Goal: Information Seeking & Learning: Learn about a topic

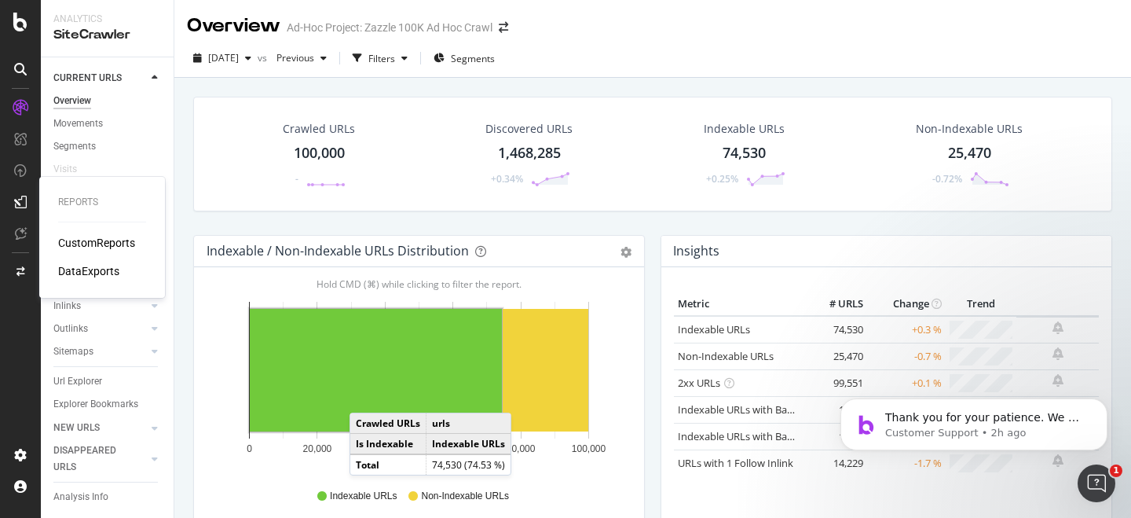
click at [75, 235] on div "CustomReports" at bounding box center [96, 243] width 77 height 16
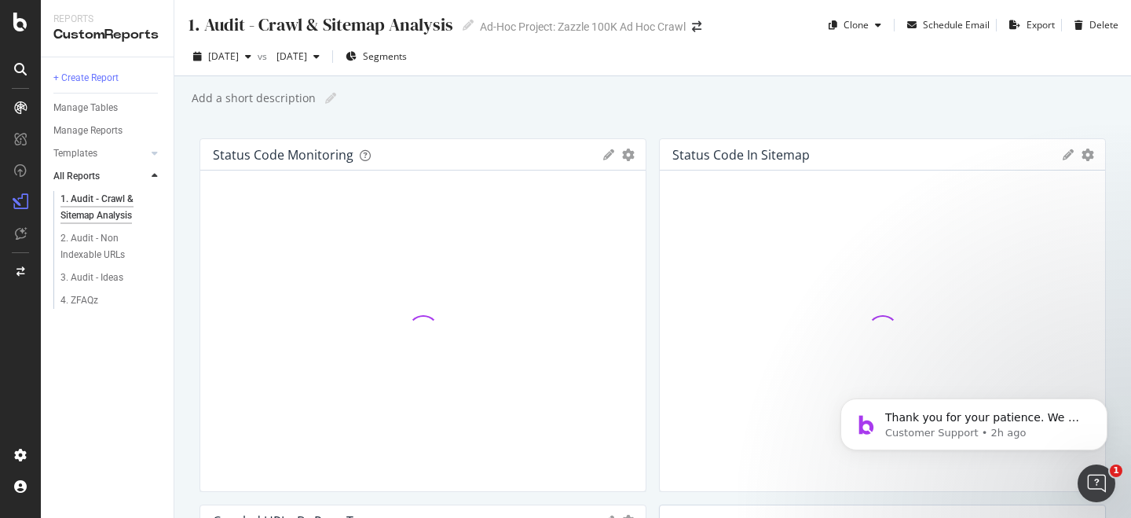
click at [494, 81] on div "1. Audit - Crawl & Sitemap Analysis 1. Audit - Crawl & Sitemap Analysis Ad-Hoc …" at bounding box center [652, 259] width 957 height 518
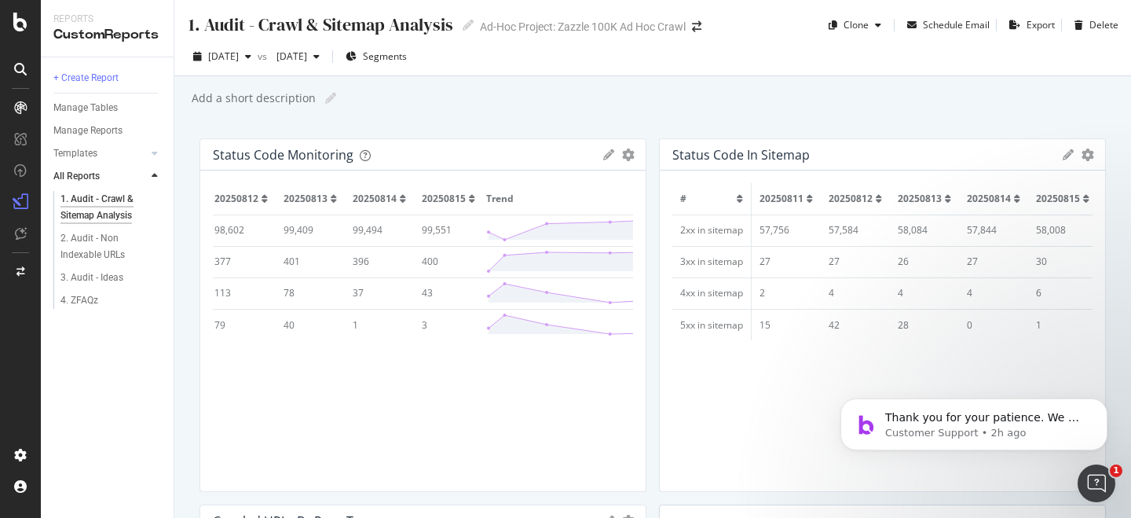
scroll to position [0, 156]
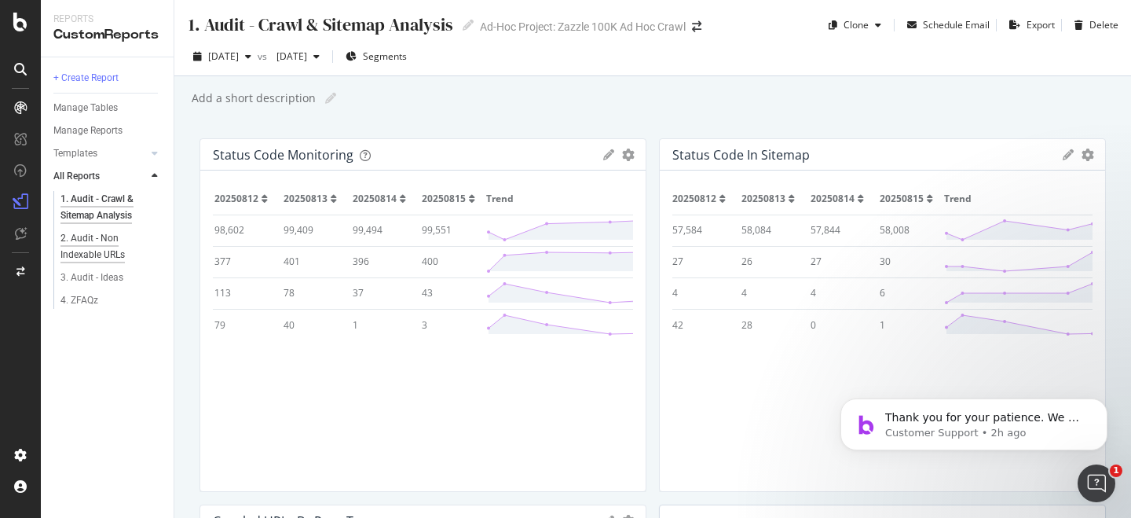
click at [108, 247] on div "2. Audit - Non Indexable URLs" at bounding box center [105, 246] width 90 height 33
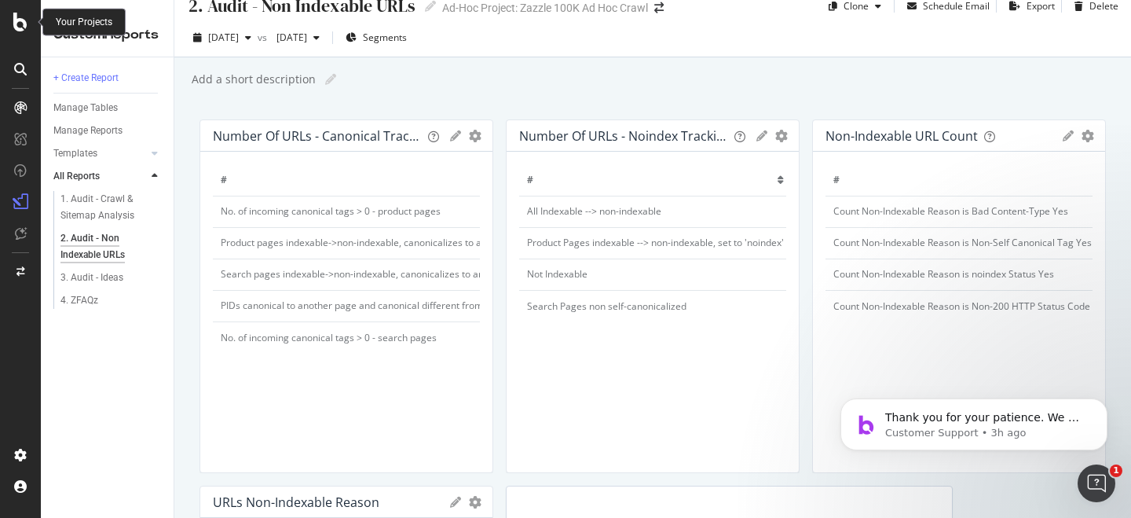
click at [21, 19] on icon at bounding box center [20, 22] width 14 height 19
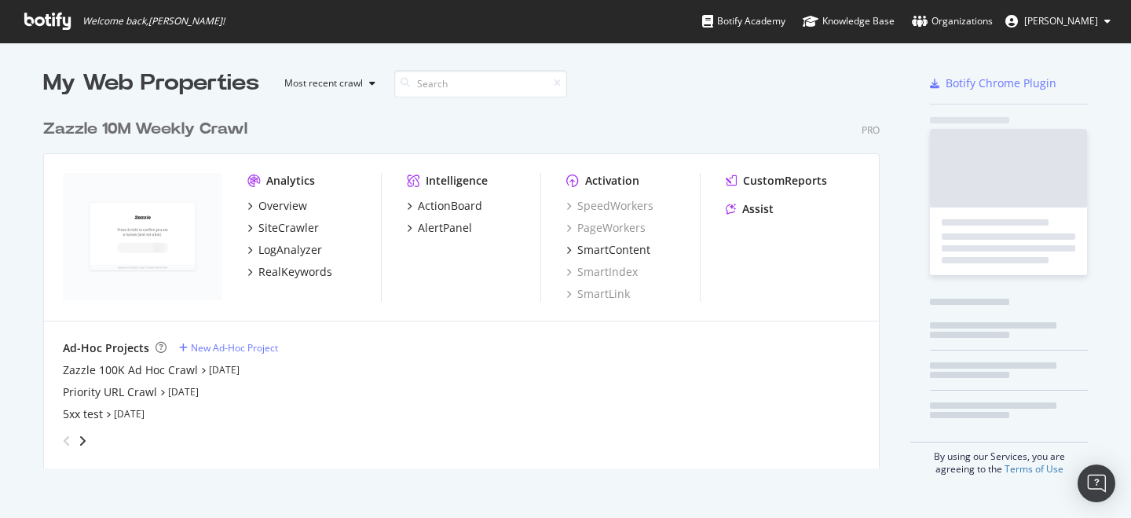
scroll to position [369, 849]
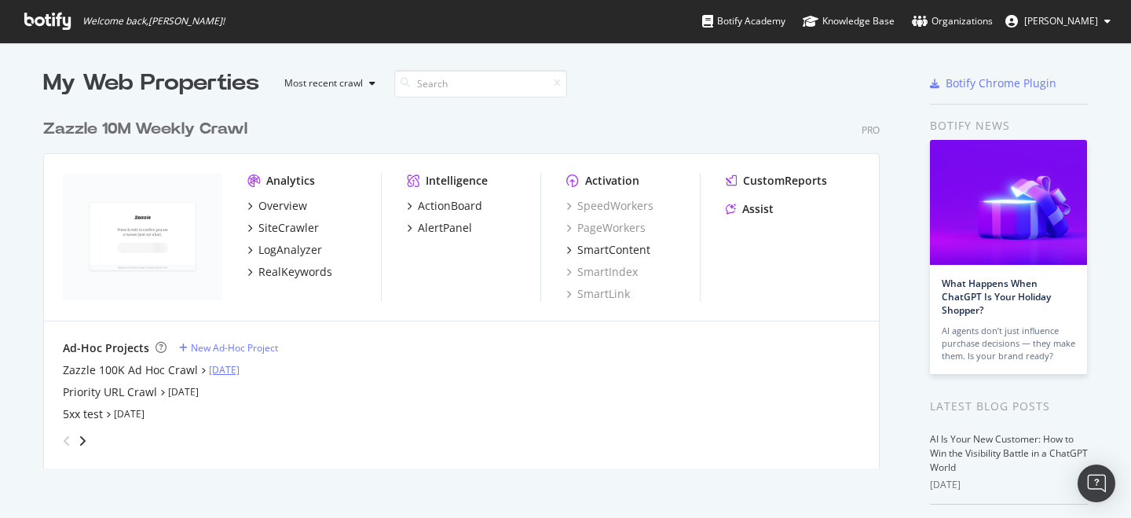
click at [214, 368] on link "Aug 14th 25" at bounding box center [224, 369] width 31 height 13
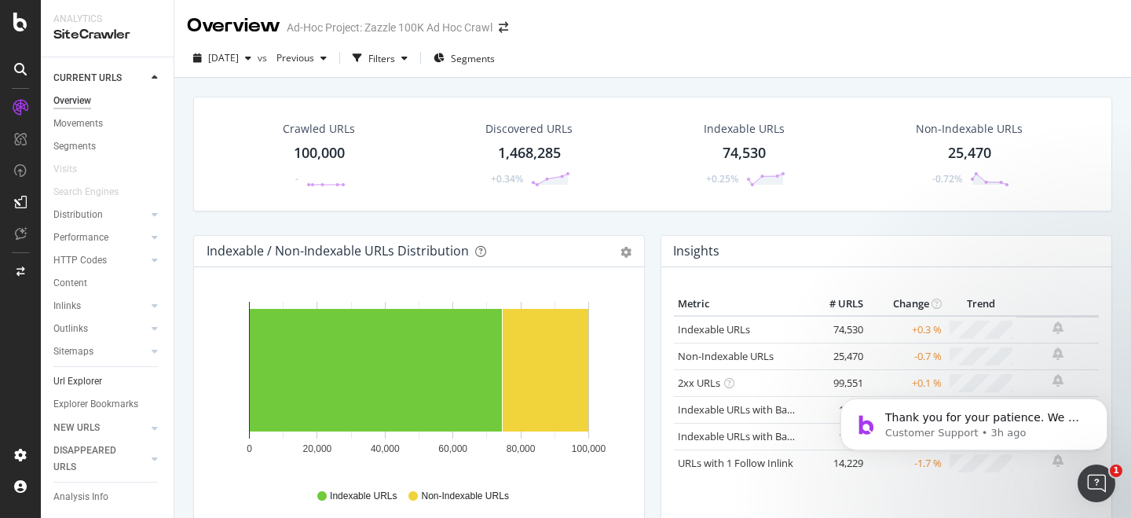
click at [103, 382] on link "Url Explorer" at bounding box center [107, 381] width 109 height 16
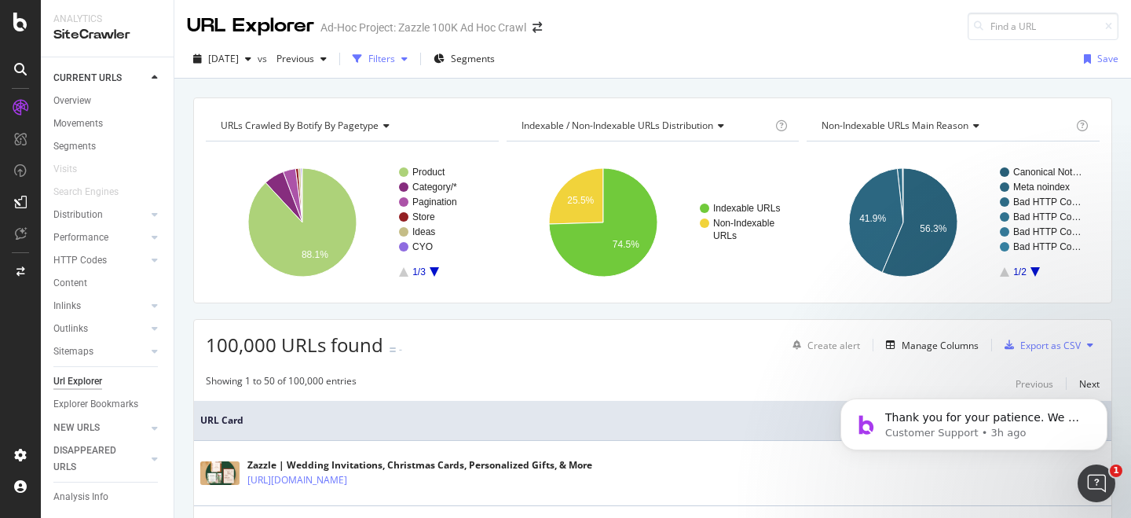
click at [368, 48] on div "button" at bounding box center [357, 59] width 22 height 22
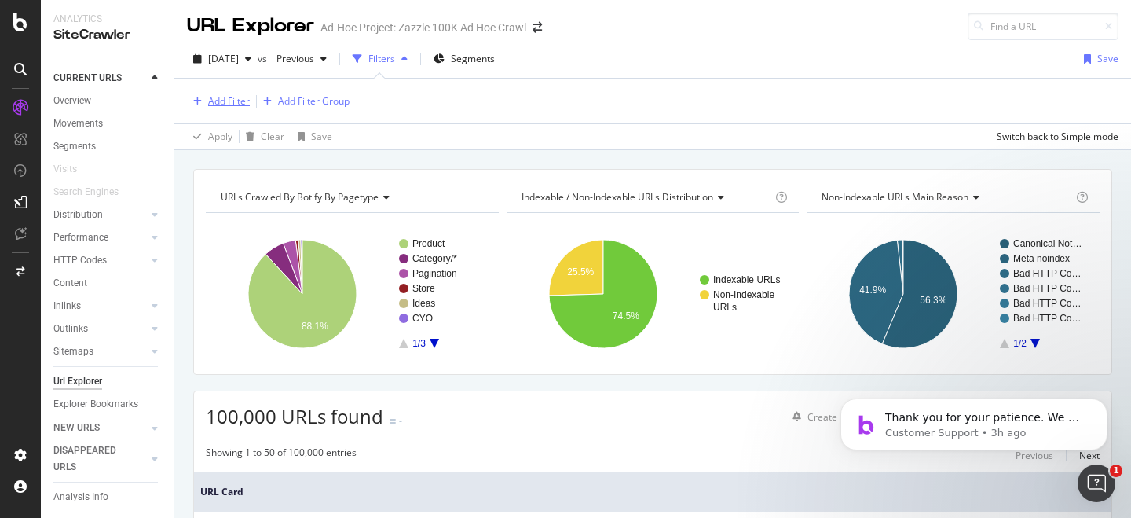
click at [240, 97] on div "Add Filter" at bounding box center [229, 100] width 42 height 13
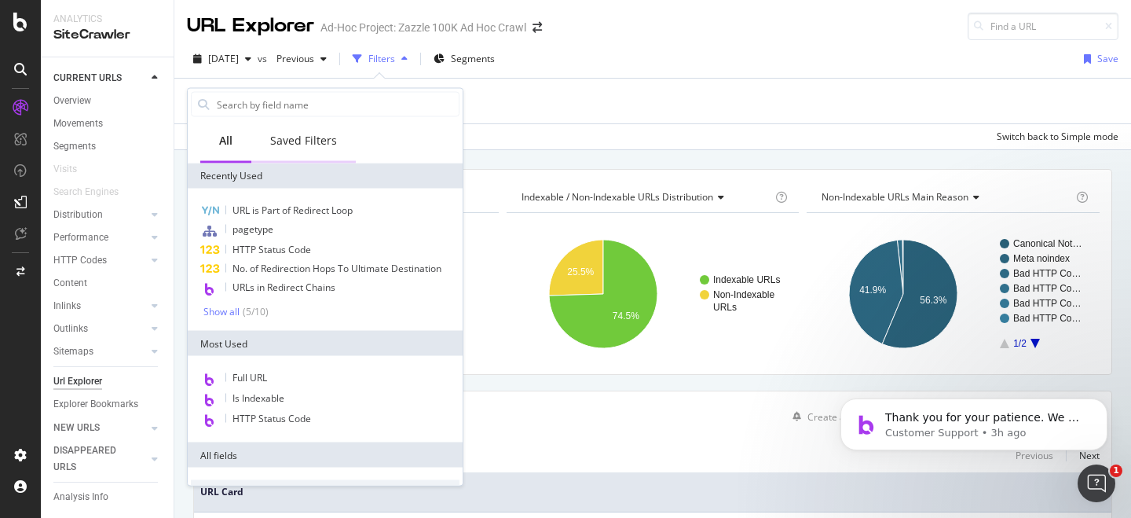
click at [302, 149] on div "Saved Filters" at bounding box center [303, 141] width 104 height 43
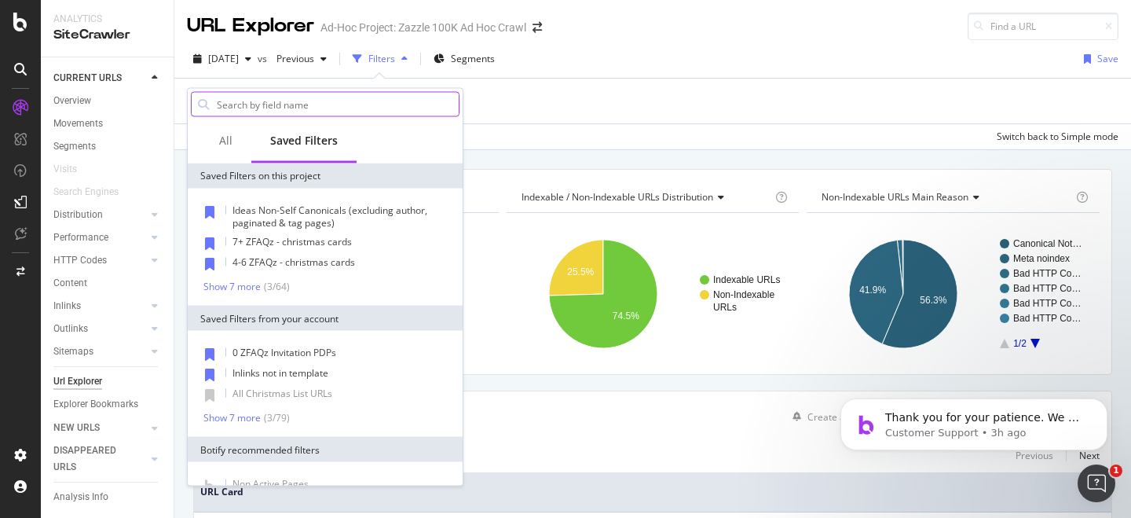
click at [300, 115] on input "text" at bounding box center [337, 105] width 244 height 24
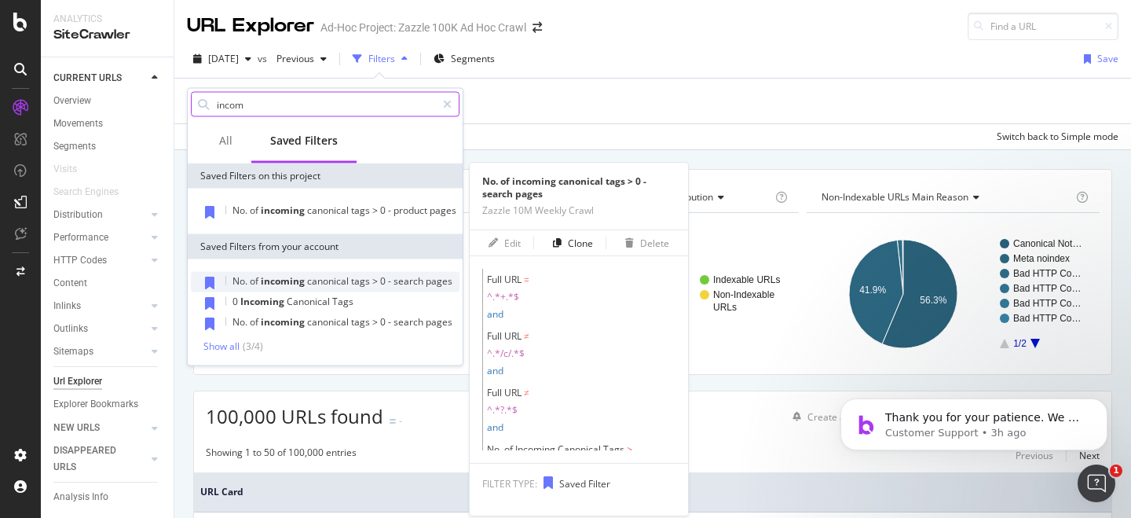
type input "incom"
click at [348, 284] on span "canonical" at bounding box center [329, 280] width 44 height 13
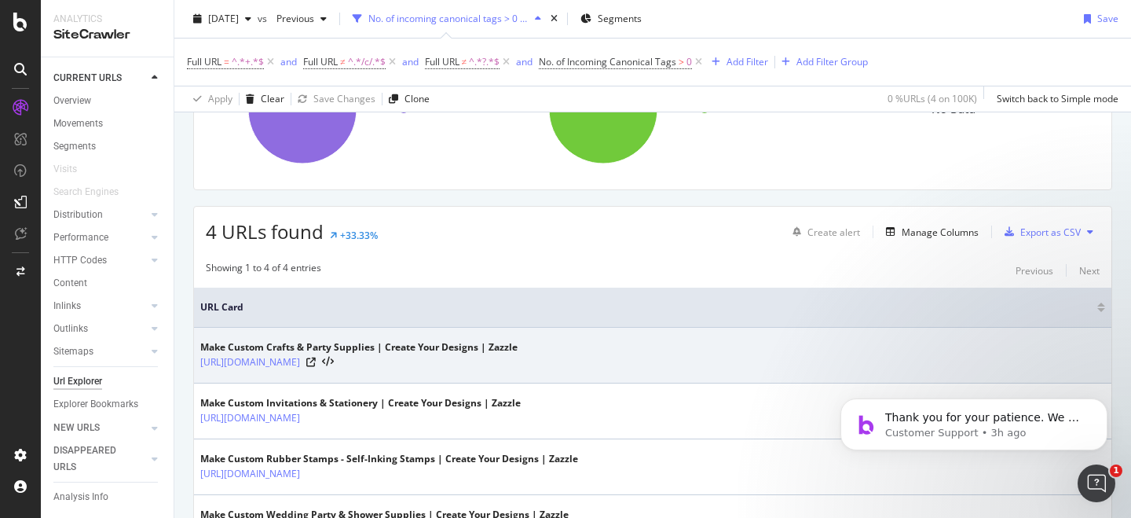
scroll to position [123, 0]
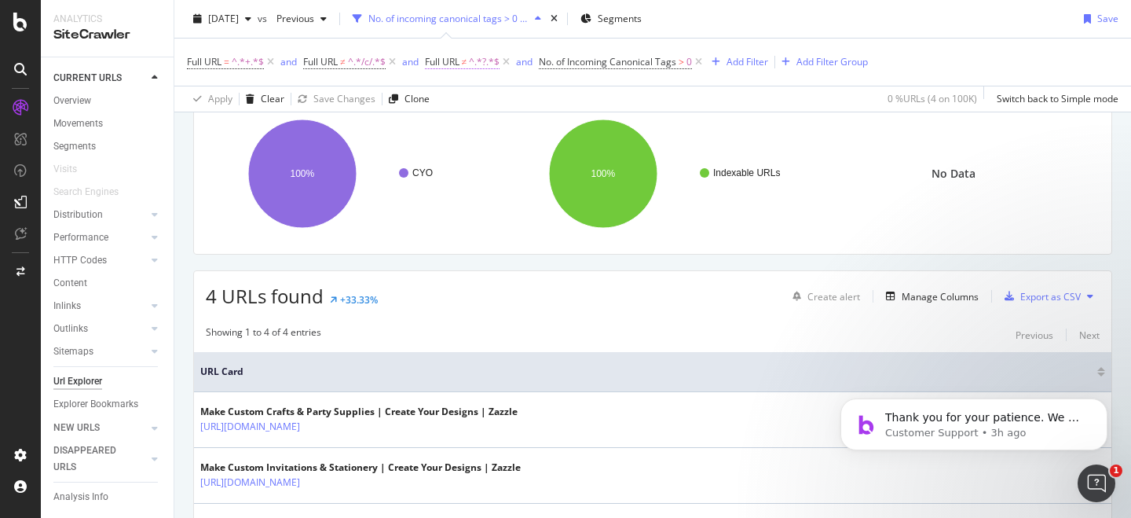
click at [451, 55] on span "Full URL" at bounding box center [442, 61] width 35 height 13
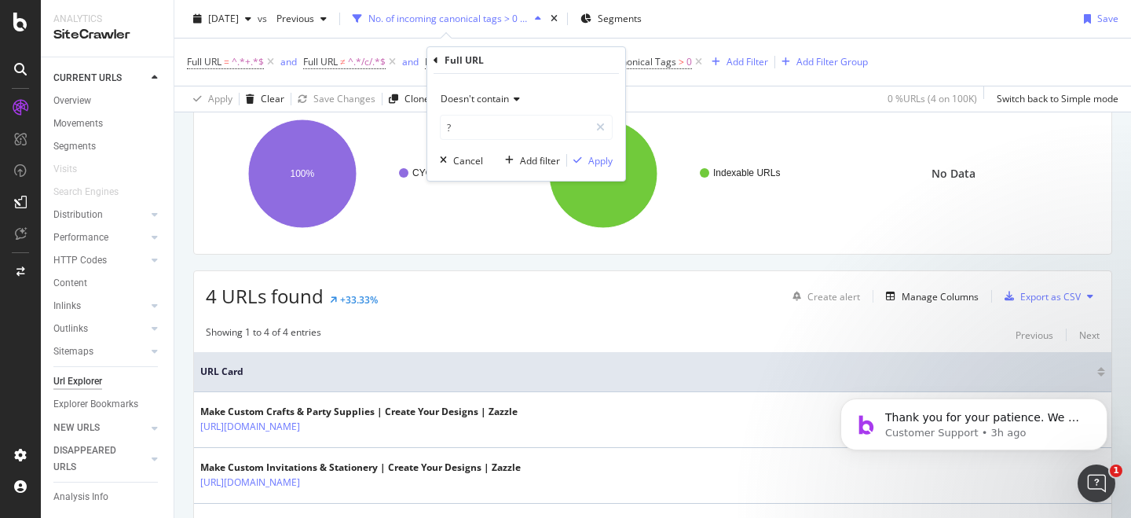
click at [721, 29] on div "2025 Aug. 15th vs Previous No. of incoming canonical tags > 0 - search pages Se…" at bounding box center [652, 21] width 957 height 31
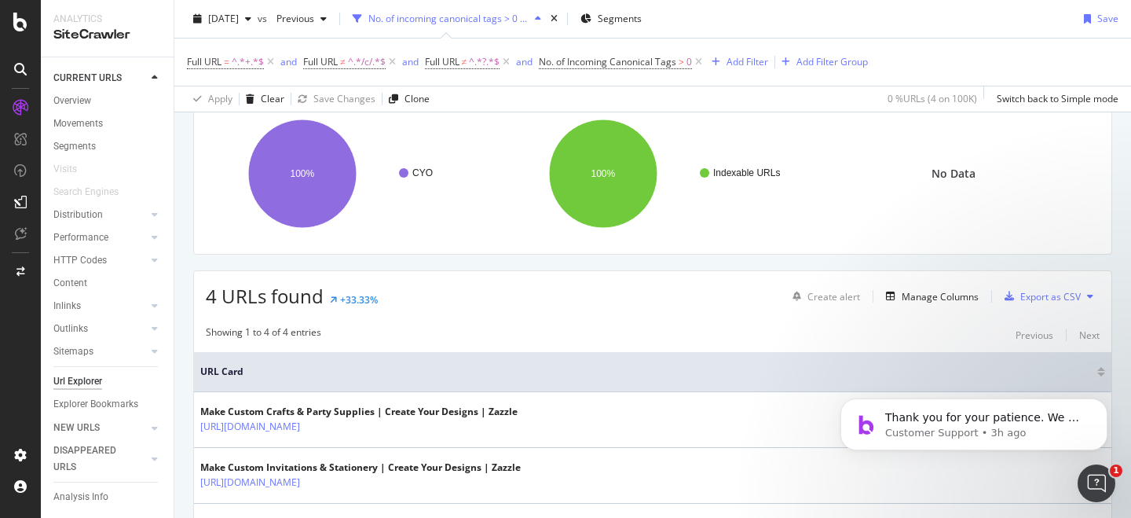
click at [933, 310] on div "Create alert Manage Columns Export as CSV" at bounding box center [942, 296] width 313 height 27
click at [933, 295] on div "Manage Columns" at bounding box center [940, 296] width 77 height 13
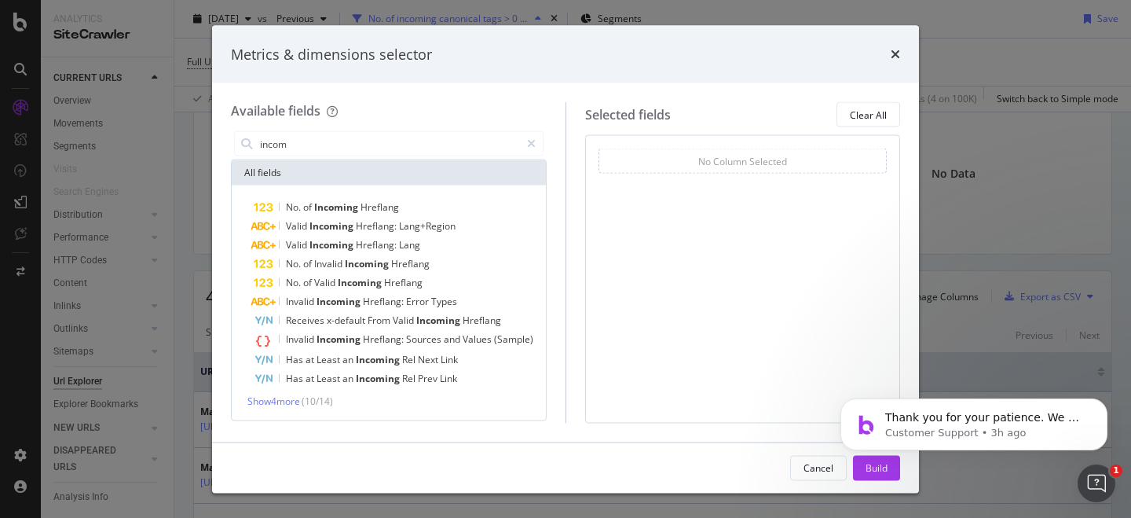
click at [307, 397] on span "( 10 / 14 )" at bounding box center [317, 400] width 31 height 13
click at [295, 398] on span "Show 4 more" at bounding box center [273, 400] width 53 height 13
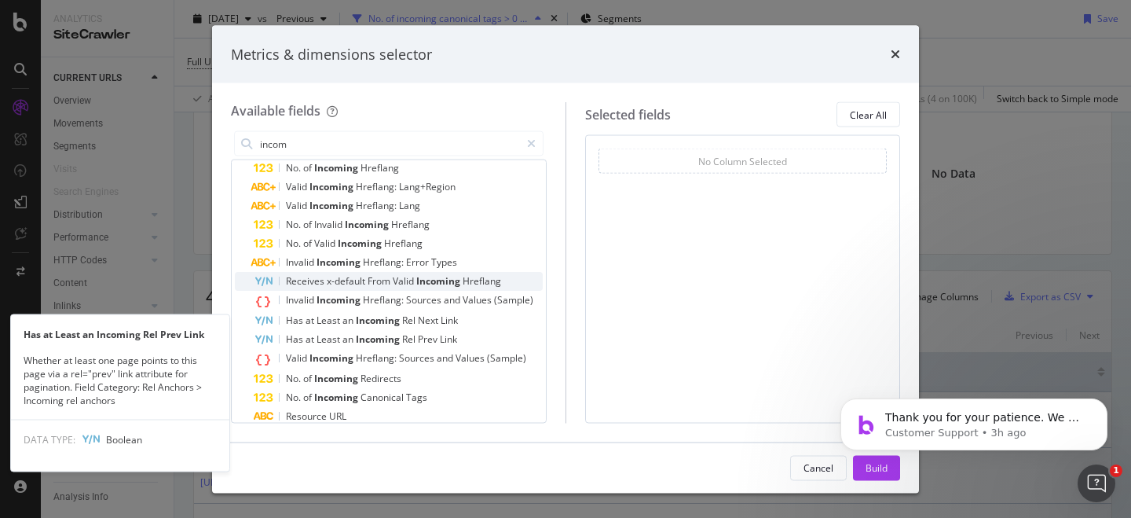
scroll to position [55, 0]
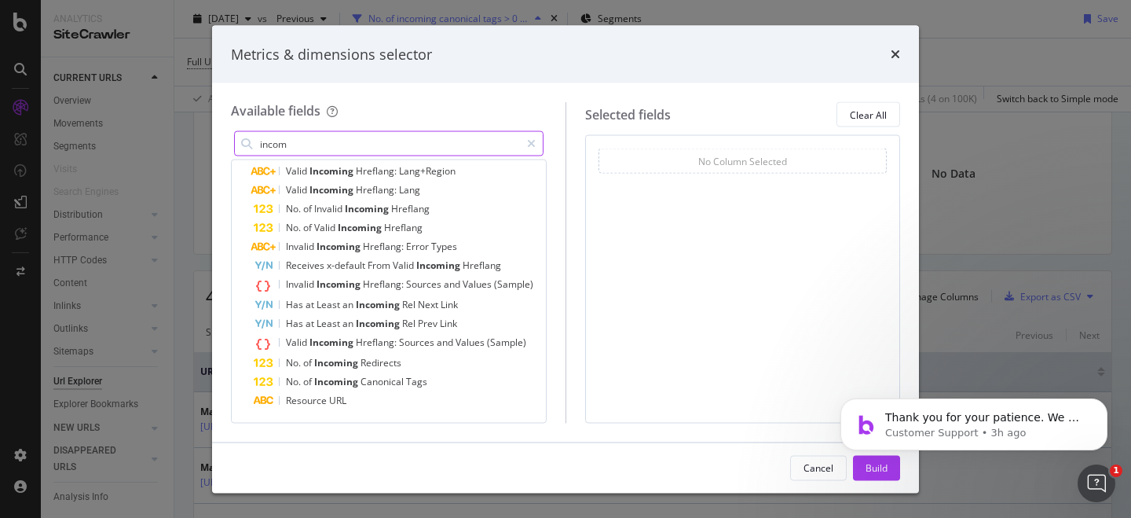
click at [405, 144] on input "incom" at bounding box center [389, 144] width 262 height 24
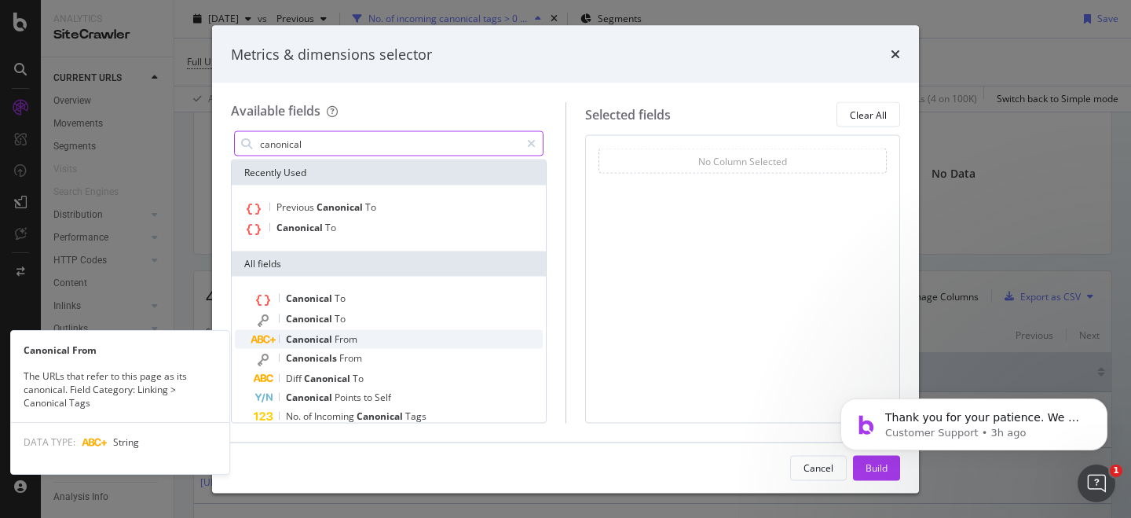
type input "canonical"
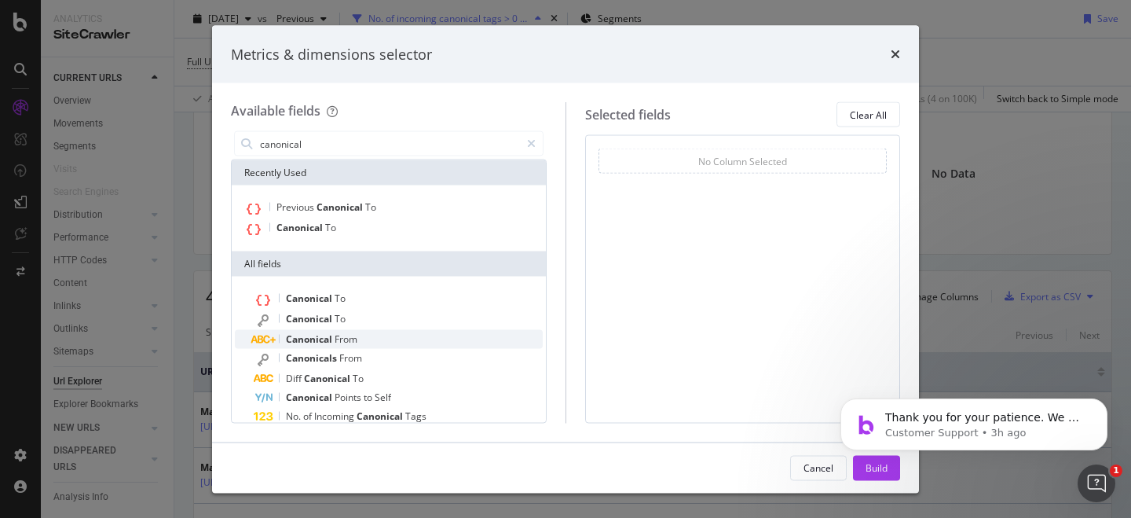
click at [423, 346] on div "Canonical From" at bounding box center [398, 339] width 289 height 19
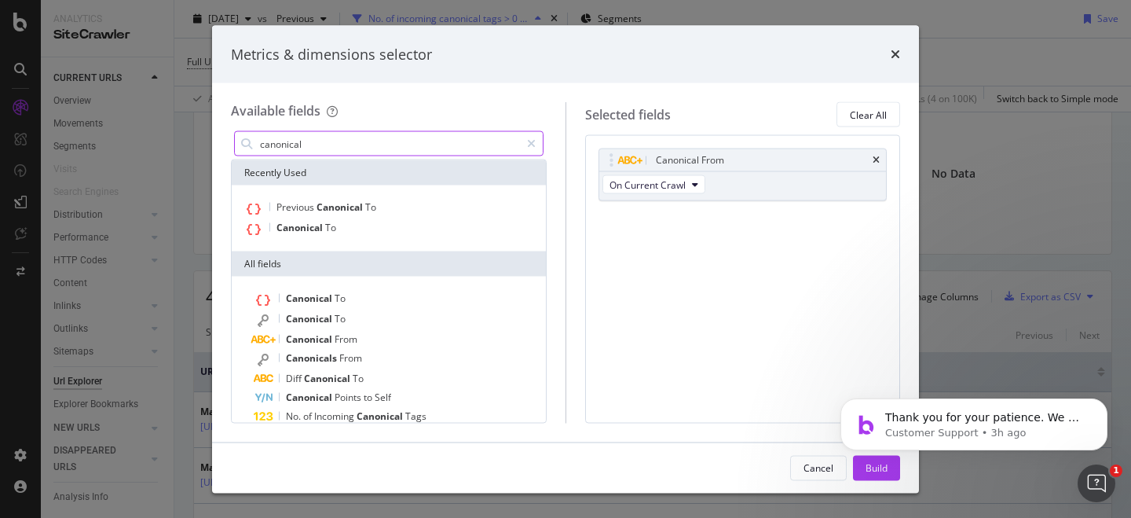
click at [864, 464] on body "Thank you for your patience. We will try to get back to you as soon as possible…" at bounding box center [974, 420] width 302 height 97
click at [875, 476] on div "Build" at bounding box center [877, 468] width 22 height 24
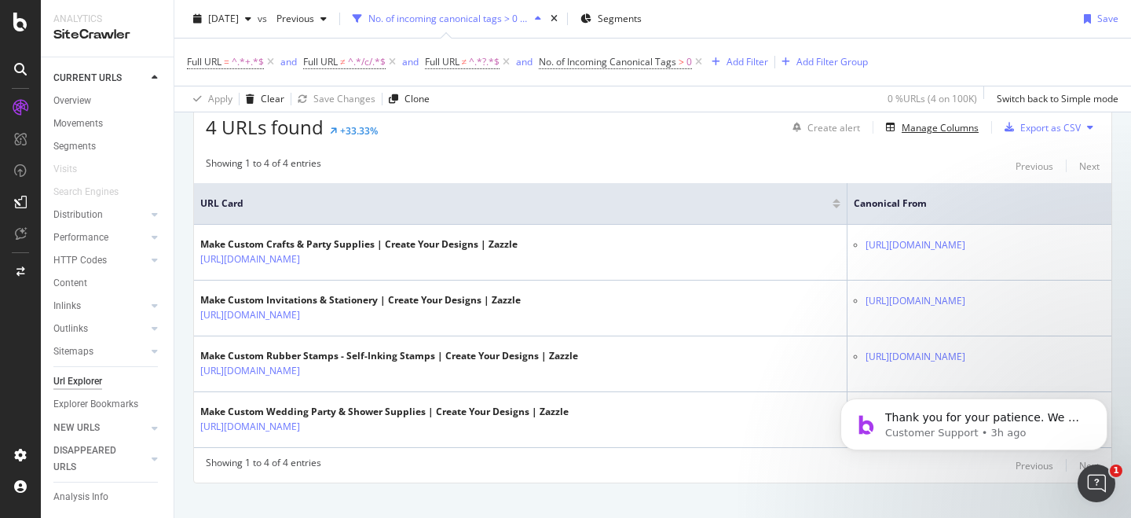
scroll to position [317, 0]
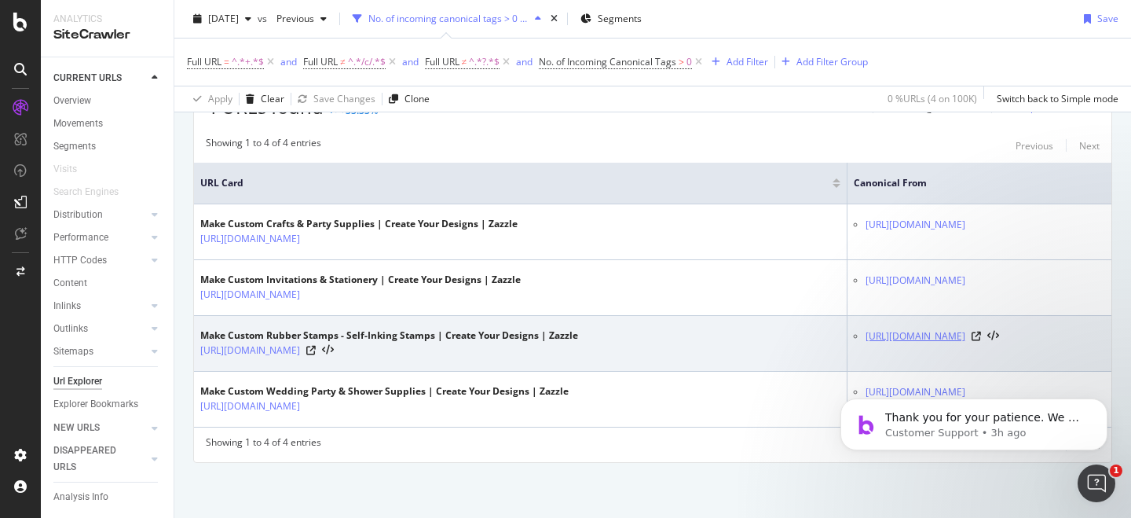
click at [866, 328] on link "https://www.zazzle.com/custom/wedding+rubber+stamps" at bounding box center [916, 336] width 100 height 16
click at [972, 333] on icon at bounding box center [976, 336] width 9 height 9
